Goal: Transaction & Acquisition: Purchase product/service

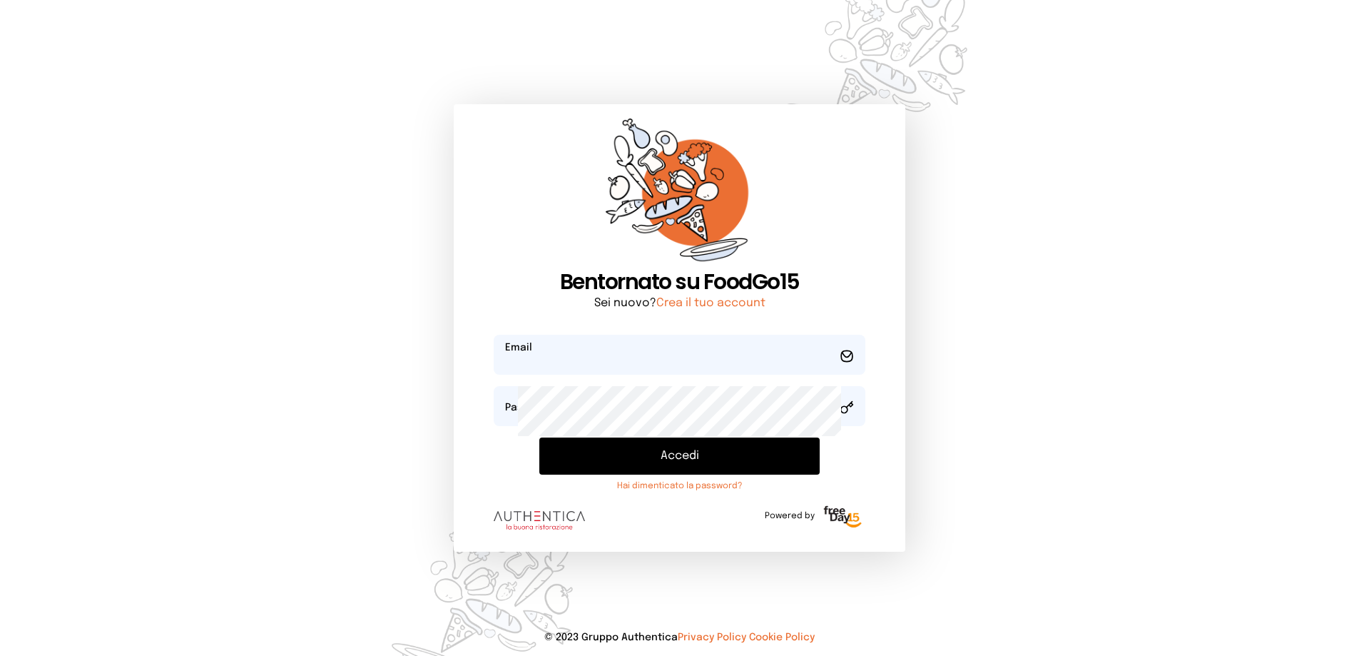
type input "**********"
click at [644, 475] on button "Accedi" at bounding box center [679, 455] width 281 height 37
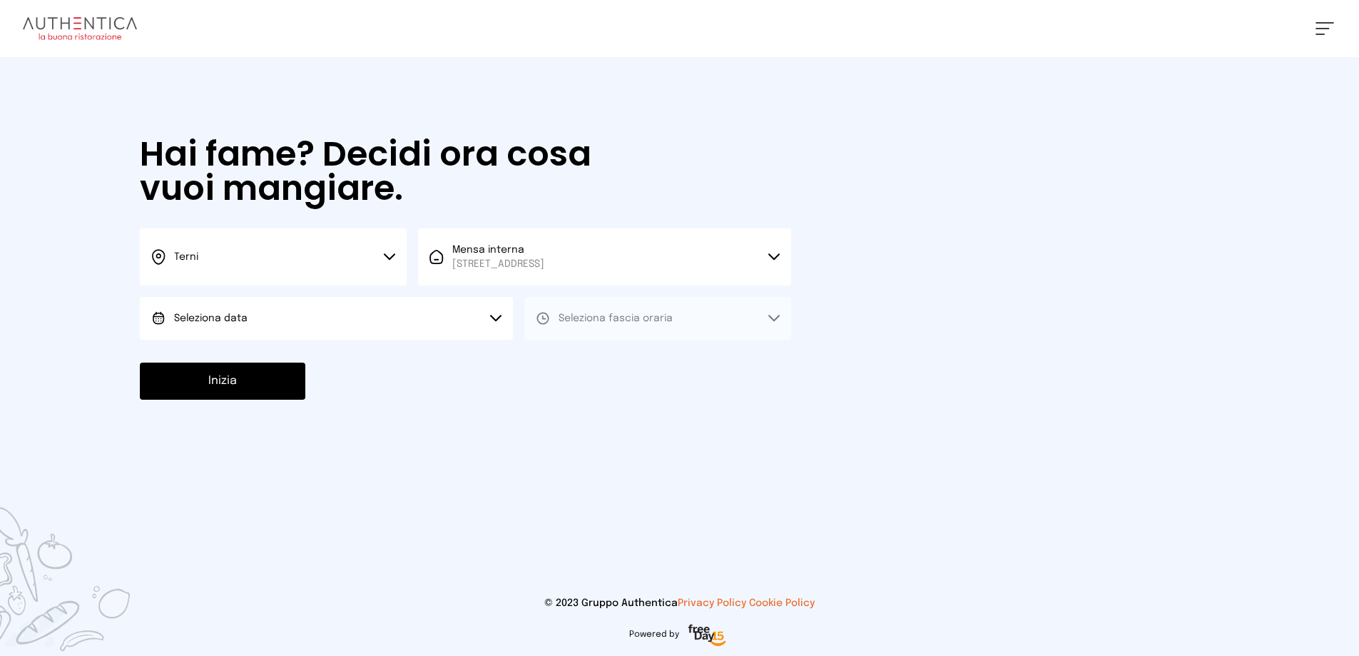
click at [372, 340] on button "Seleziona data" at bounding box center [326, 318] width 373 height 43
click at [357, 377] on li "[DATE], [DATE]" at bounding box center [326, 358] width 373 height 37
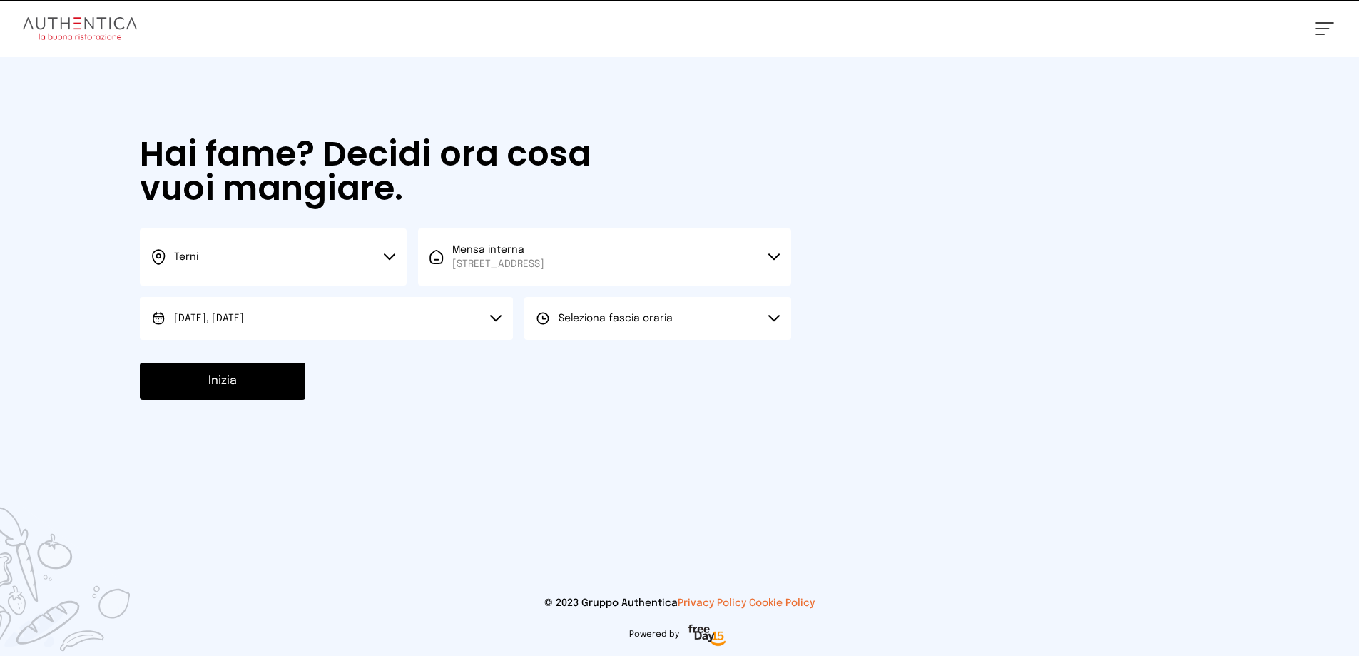
click at [673, 323] on span "Seleziona fascia oraria" at bounding box center [616, 318] width 114 height 10
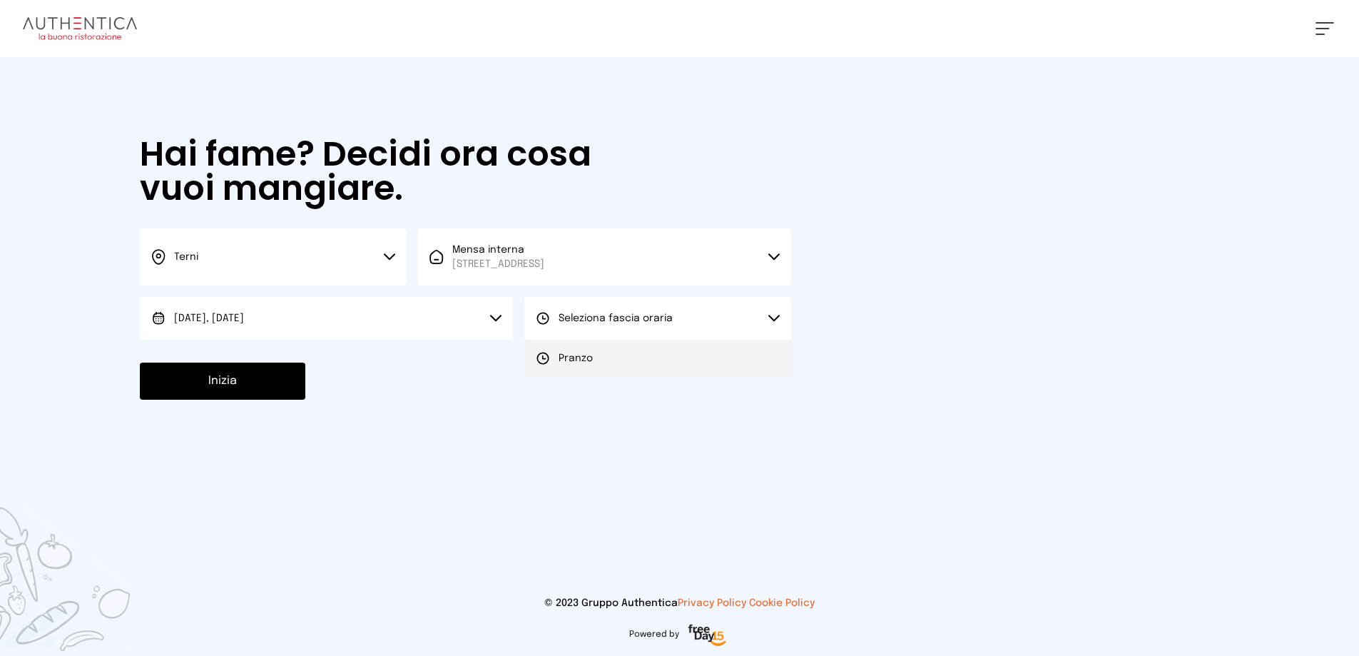
click at [681, 377] on li "Pranzo" at bounding box center [657, 358] width 267 height 37
click at [305, 400] on button "Inizia" at bounding box center [223, 380] width 166 height 37
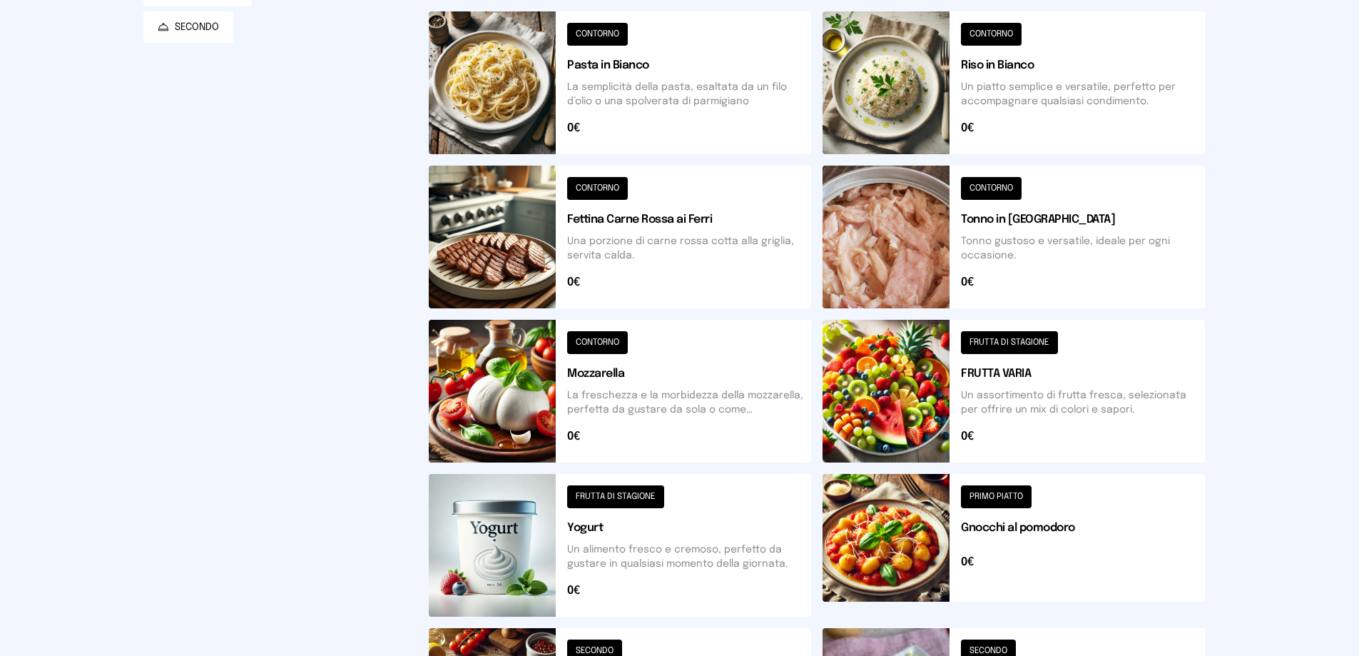
scroll to position [214, 0]
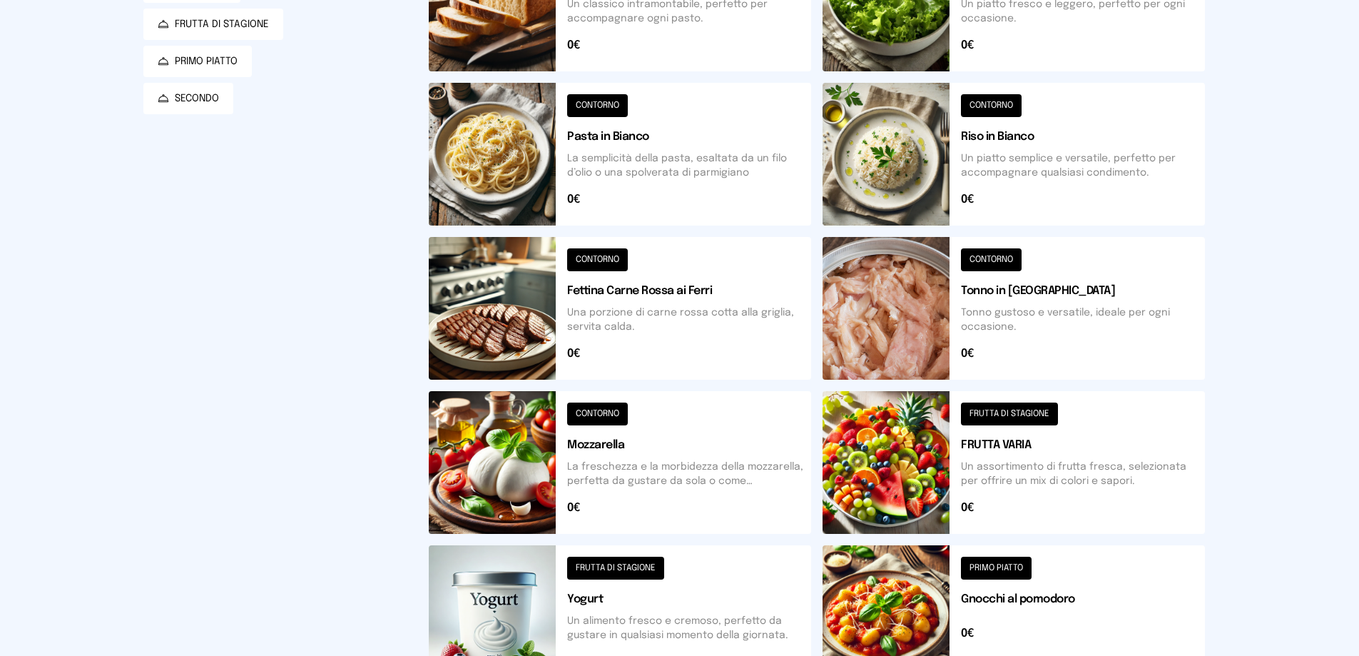
click at [659, 380] on button at bounding box center [620, 308] width 382 height 143
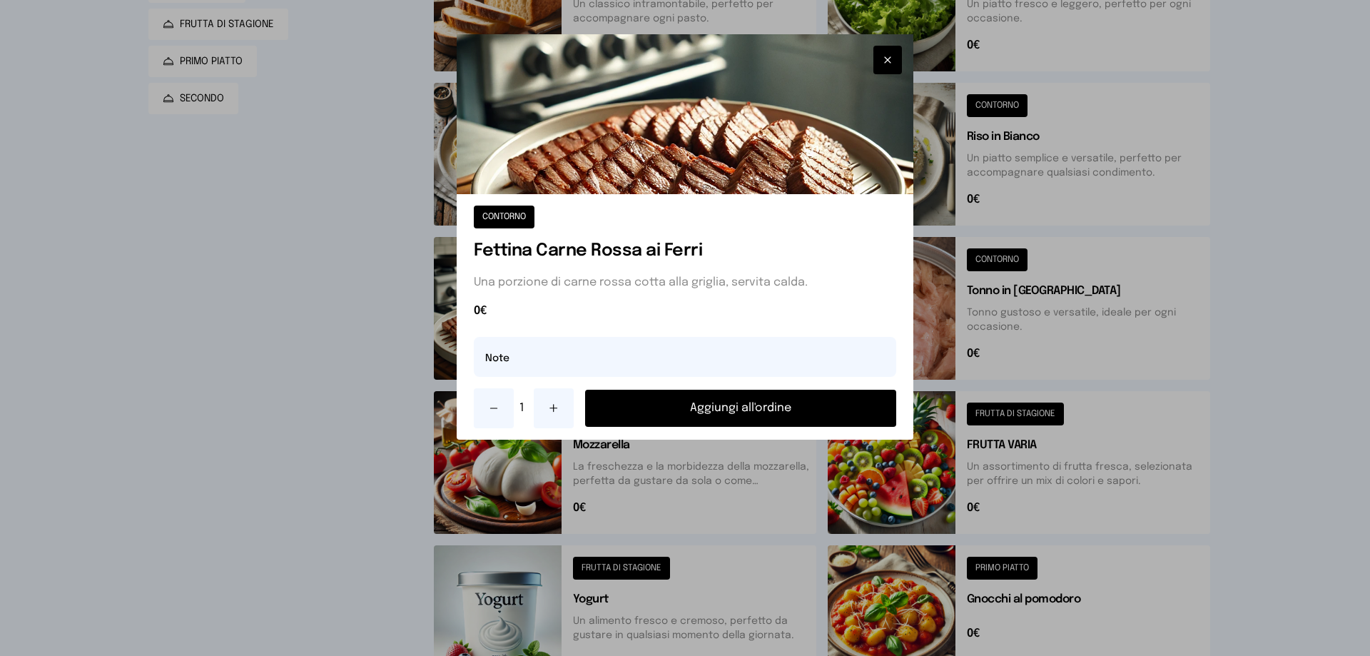
click at [734, 427] on button "Aggiungi all'ordine" at bounding box center [740, 408] width 311 height 37
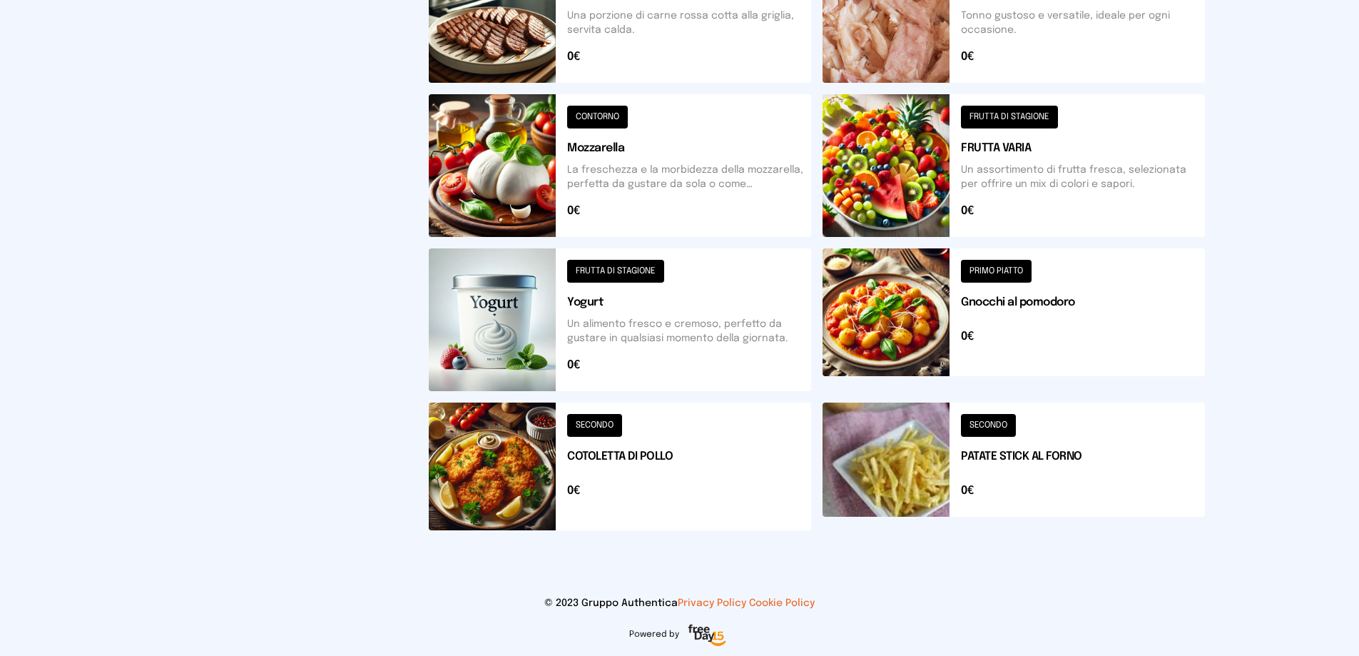
scroll to position [785, 0]
click at [1023, 431] on button at bounding box center [1014, 466] width 382 height 128
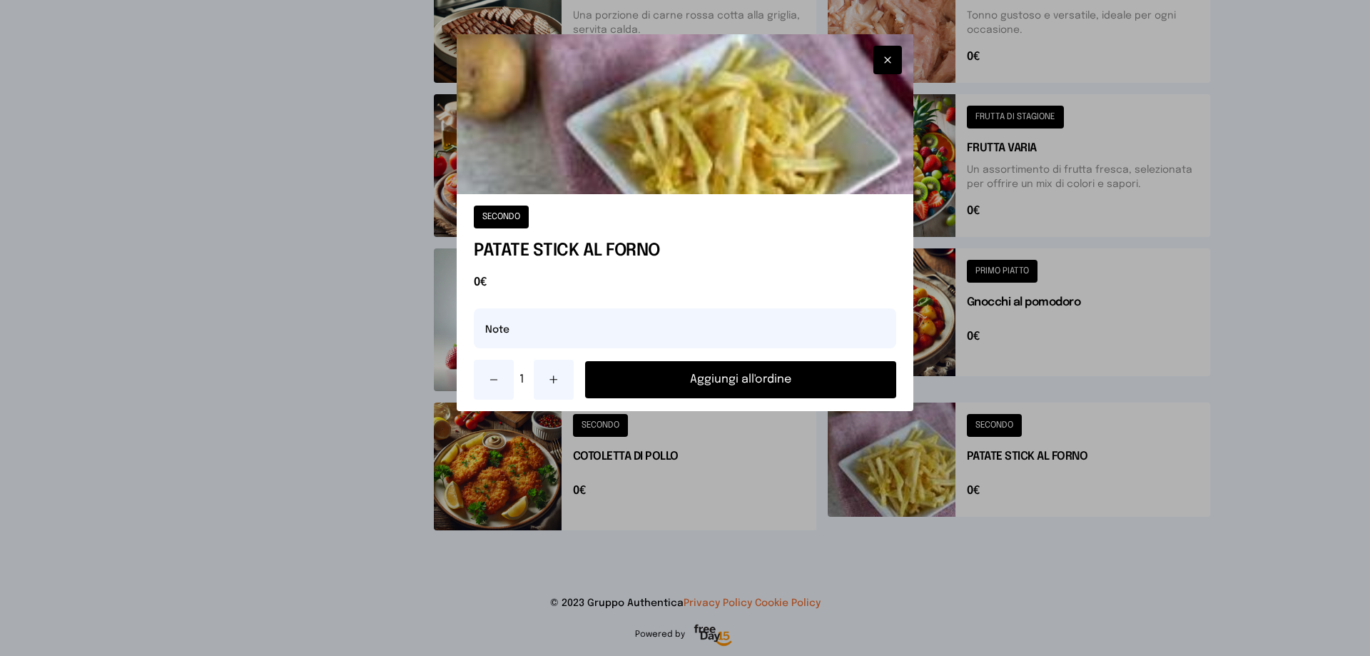
click at [768, 398] on button "Aggiungi all'ordine" at bounding box center [740, 379] width 311 height 37
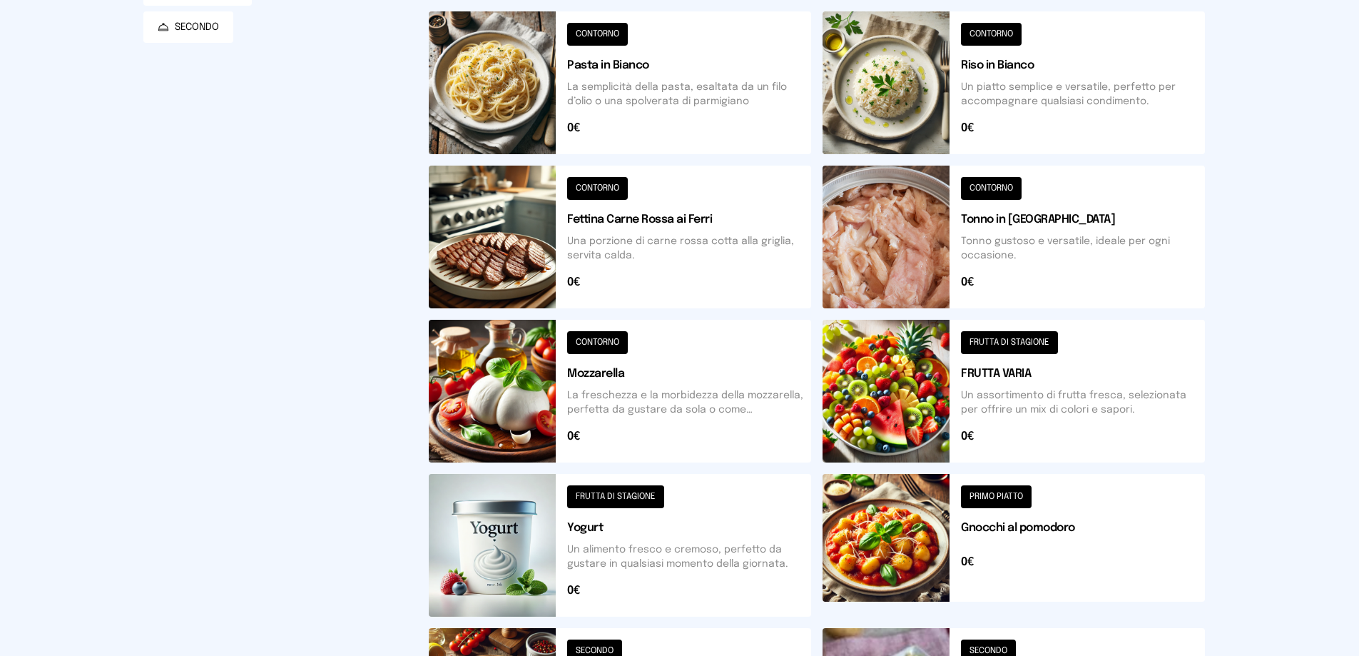
scroll to position [0, 0]
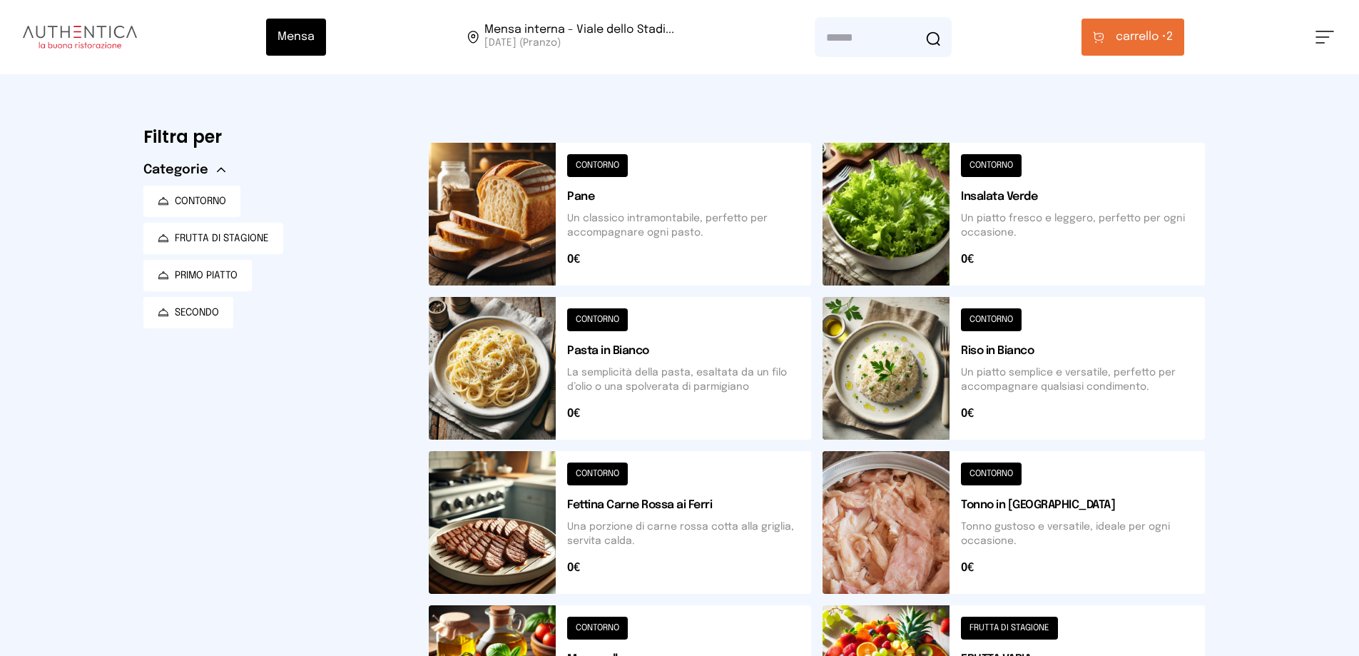
click at [1165, 46] on span "carrello •" at bounding box center [1141, 37] width 51 height 17
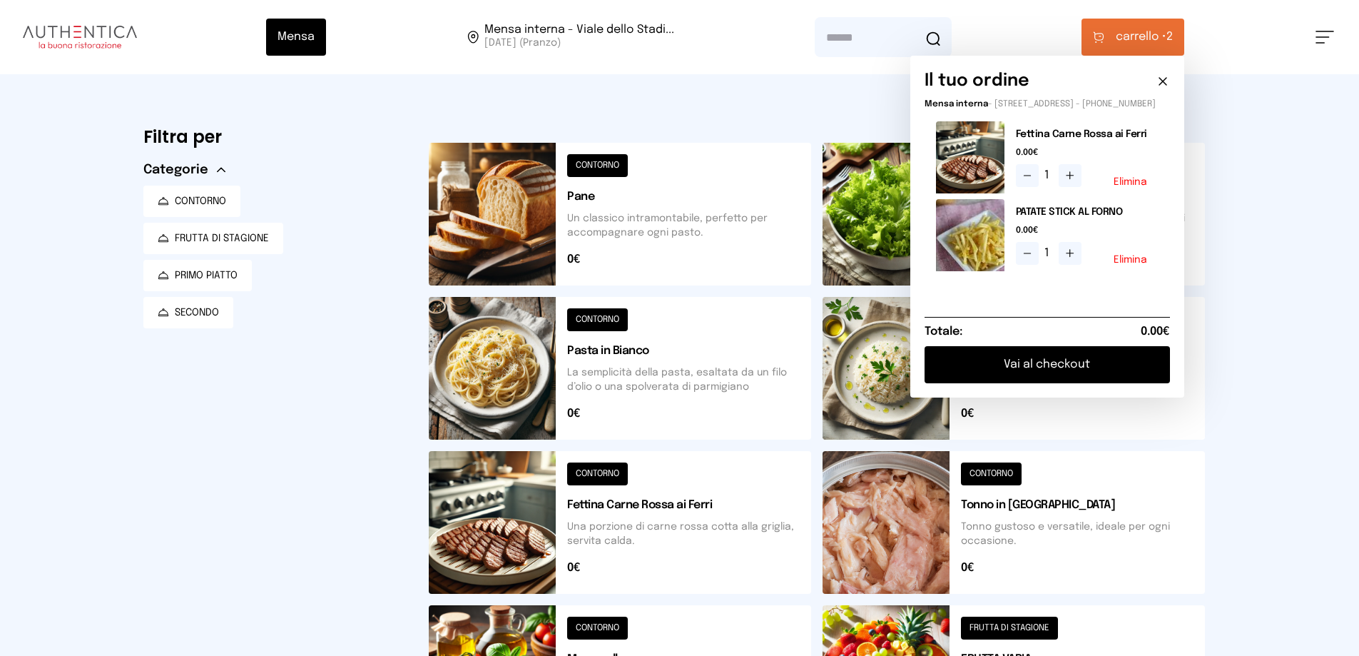
click at [1060, 383] on button "Vai al checkout" at bounding box center [1047, 364] width 245 height 37
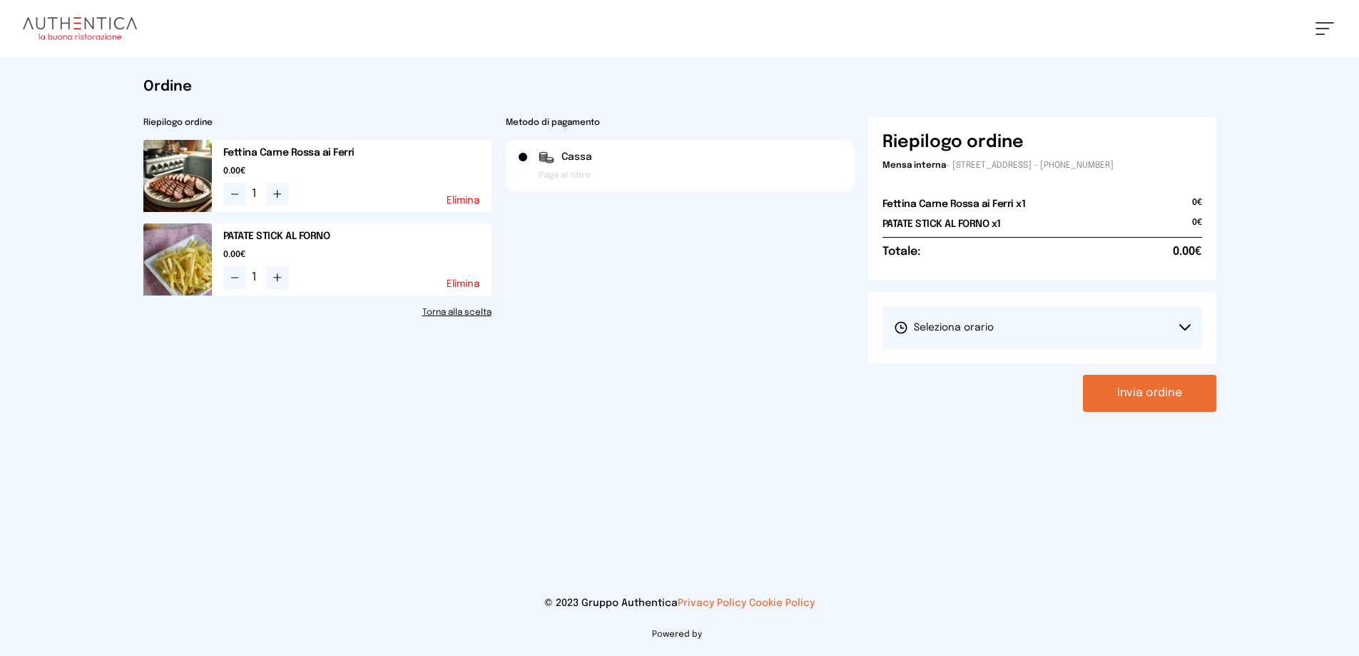
click at [994, 335] on span "Seleziona orario" at bounding box center [944, 327] width 100 height 14
click at [963, 375] on span "1° Turno (13:00 - 15:00)" at bounding box center [948, 367] width 108 height 14
click at [1134, 412] on button "Invia ordine" at bounding box center [1149, 393] width 133 height 37
